Goal: Find specific page/section: Find specific page/section

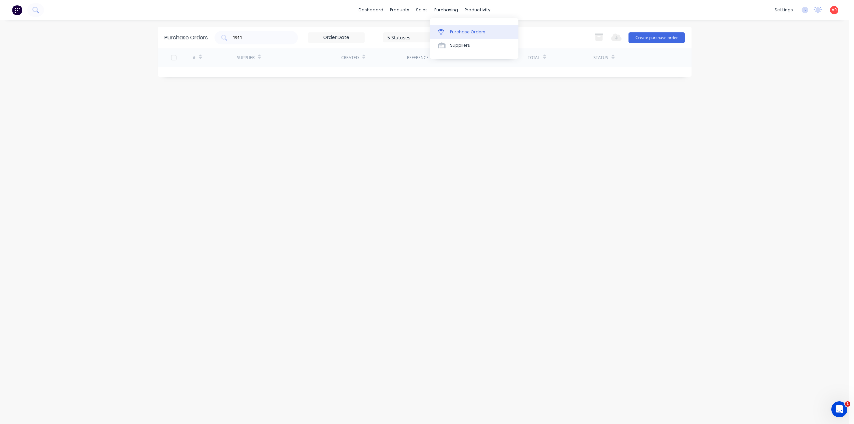
click at [319, 32] on div "Purchase Orders" at bounding box center [467, 32] width 35 height 6
click at [262, 42] on div "1911" at bounding box center [255, 37] width 83 height 13
click at [260, 36] on input "1911" at bounding box center [259, 37] width 55 height 7
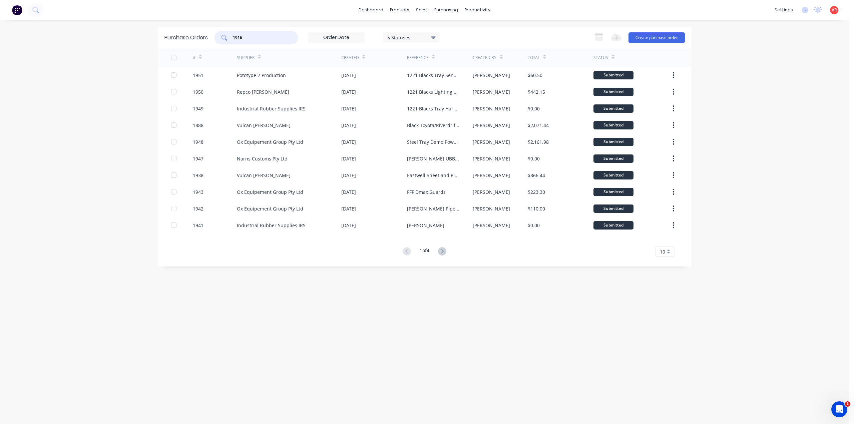
type input "1916"
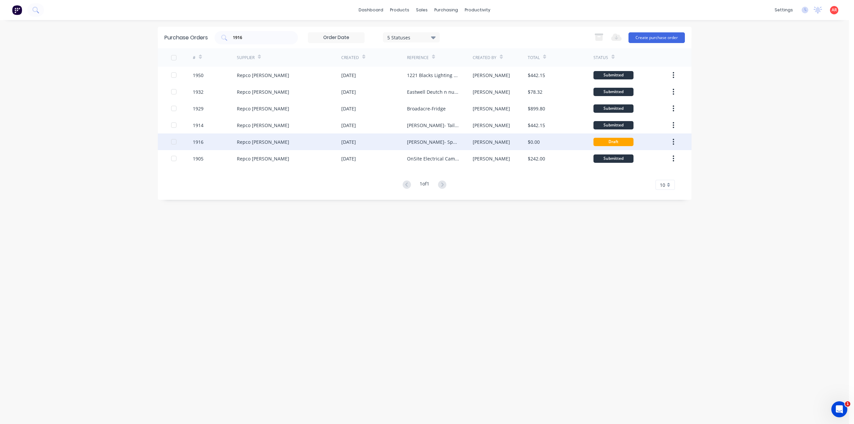
click at [278, 131] on div "Repco [PERSON_NAME]" at bounding box center [289, 141] width 104 height 17
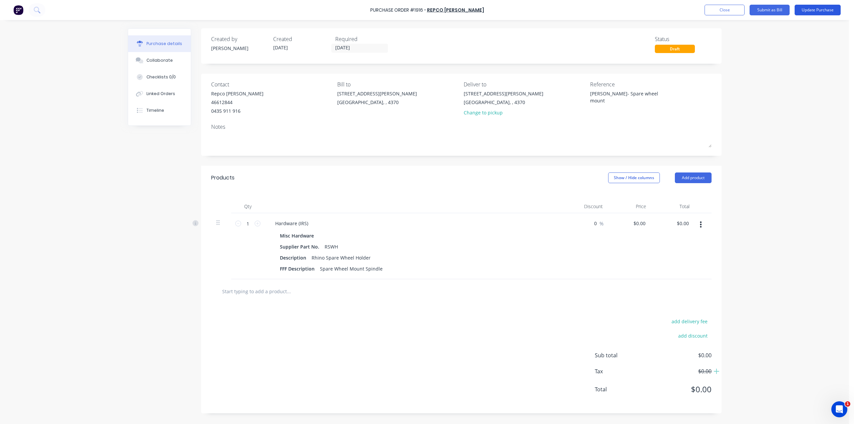
click at [319, 12] on button "Update Purchase" at bounding box center [818, 10] width 46 height 11
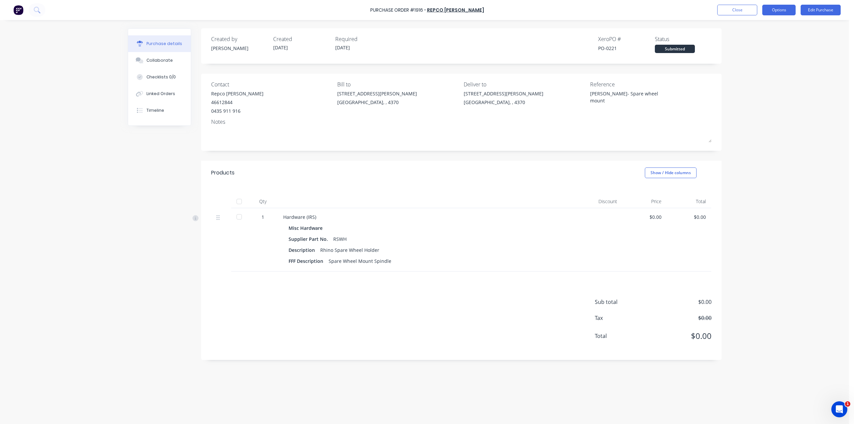
click at [319, 14] on button "Options" at bounding box center [778, 10] width 33 height 11
click at [319, 93] on div "Archive" at bounding box center [763, 94] width 51 height 10
type textarea "x"
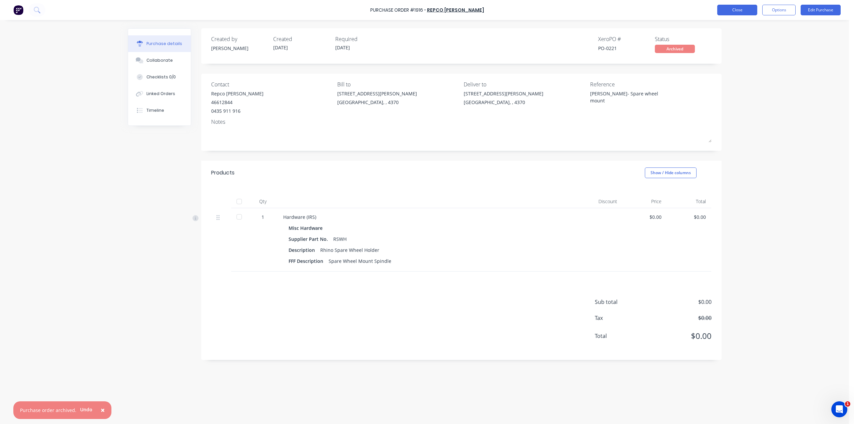
click at [319, 12] on button "Close" at bounding box center [737, 10] width 40 height 11
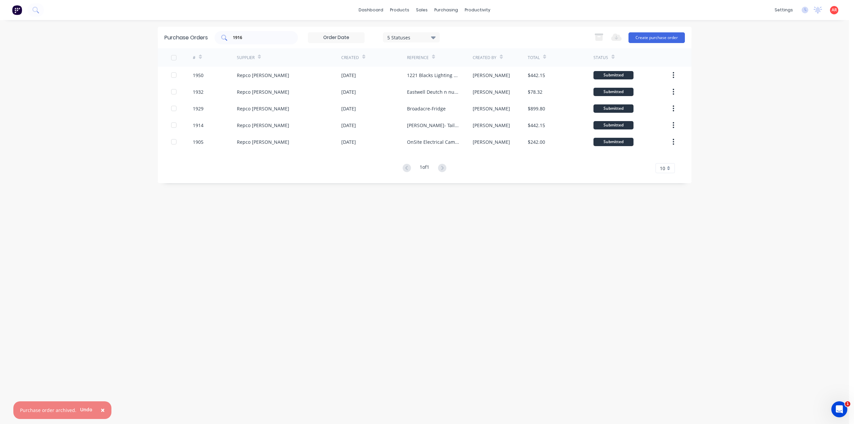
click at [255, 37] on input "1916" at bounding box center [259, 37] width 55 height 7
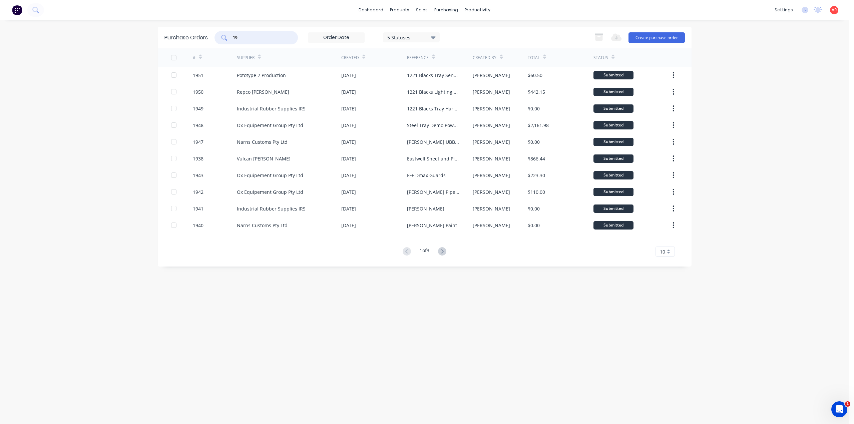
type input "1"
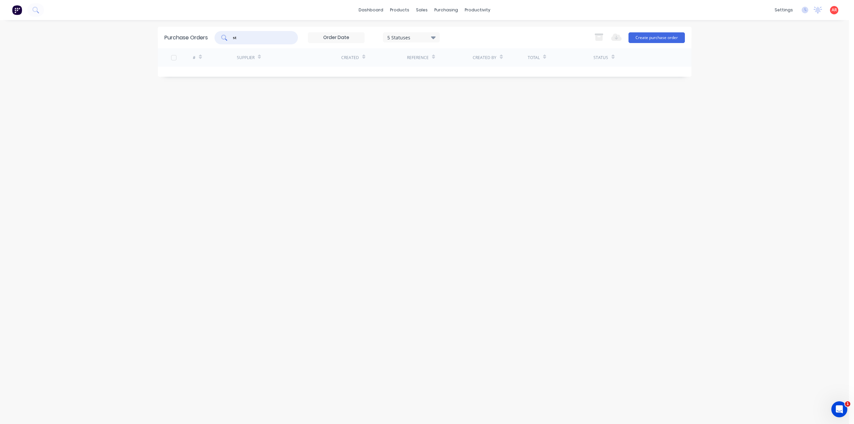
type input "s"
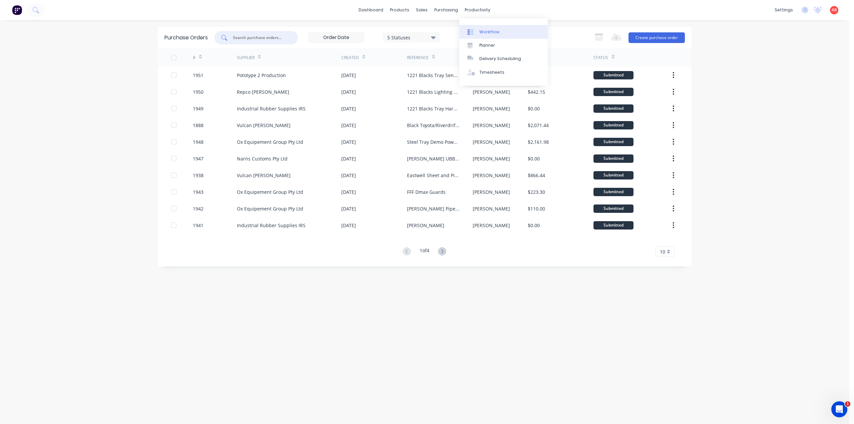
click at [319, 29] on div "Workflow" at bounding box center [489, 32] width 20 height 6
